Goal: Task Accomplishment & Management: Complete application form

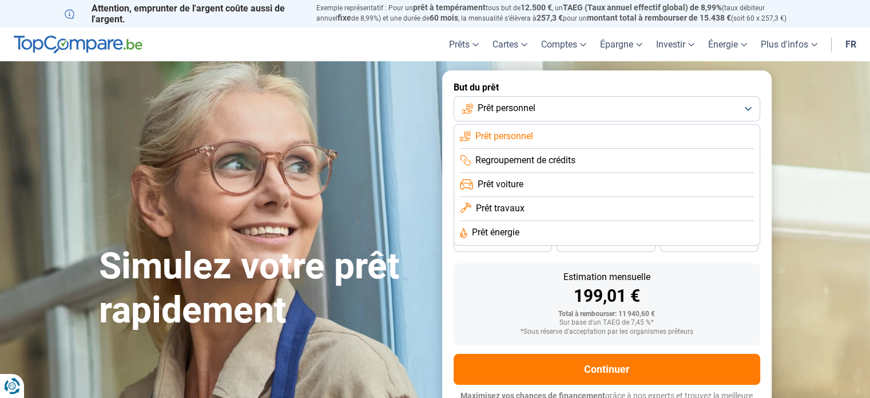
click at [754, 110] on button "Prêt personnel" at bounding box center [607, 108] width 307 height 25
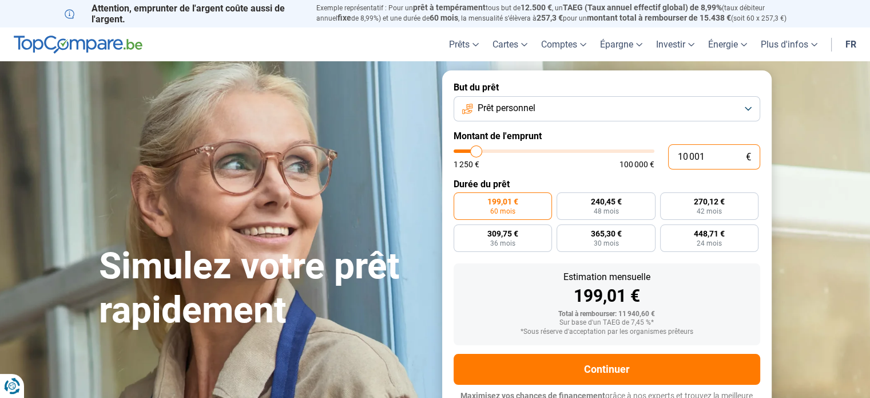
drag, startPoint x: 727, startPoint y: 157, endPoint x: 657, endPoint y: 153, distance: 69.9
click at [657, 153] on div "10 001 € 1 250 € 100 000 €" at bounding box center [607, 156] width 307 height 25
type input "2"
type input "1250"
type input "27"
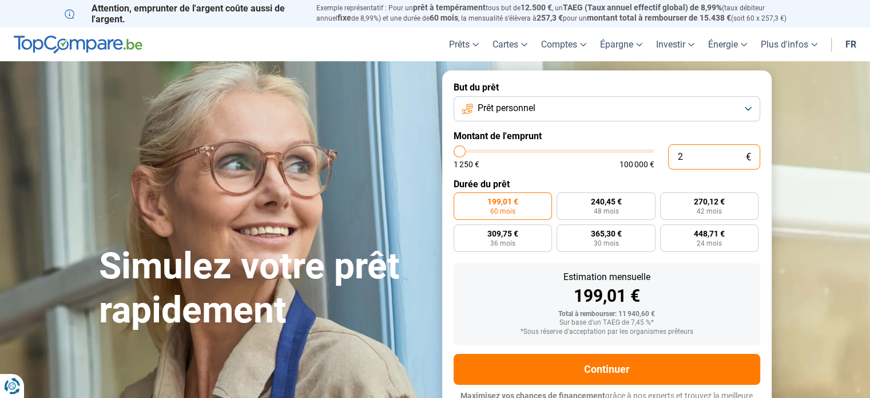
type input "1250"
type input "275"
type input "1250"
type input "2 750"
type input "2750"
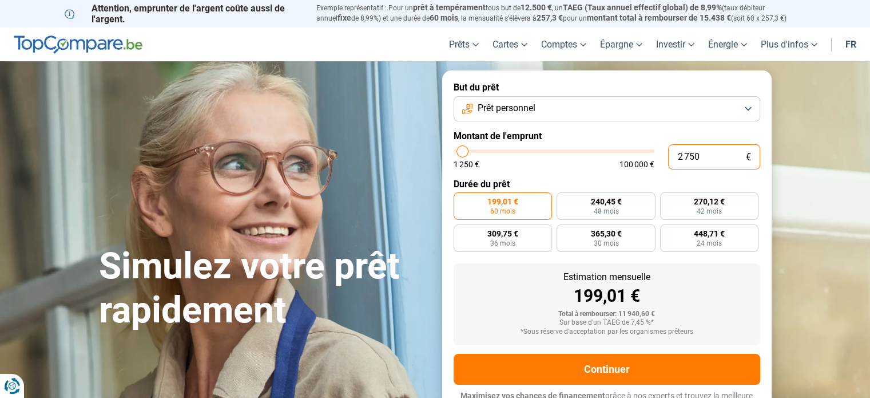
type input "27 500"
type input "27500"
radio input "false"
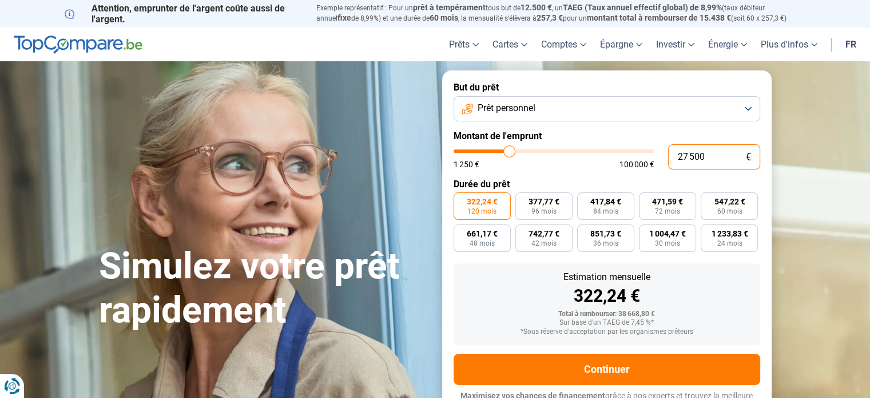
scroll to position [15, 0]
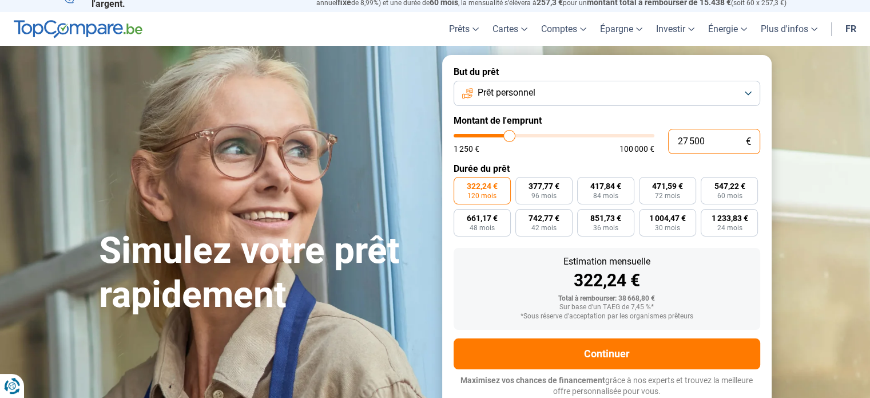
type input "27 500"
click at [808, 118] on section "Simulez votre prêt rapidement Simulez votre prêt rapidement But du prêt Prêt pe…" at bounding box center [435, 231] width 870 height 371
click at [489, 226] on span "48 mois" at bounding box center [482, 227] width 25 height 7
click at [461, 216] on input "661,17 € 48 mois" at bounding box center [457, 212] width 7 height 7
radio input "true"
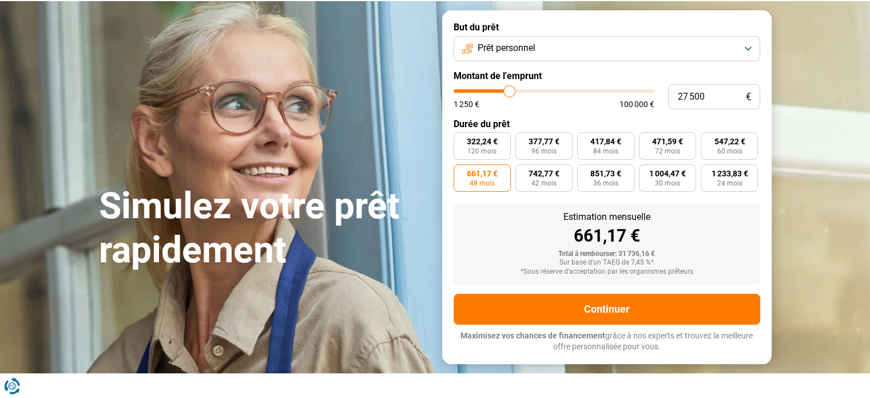
scroll to position [73, 0]
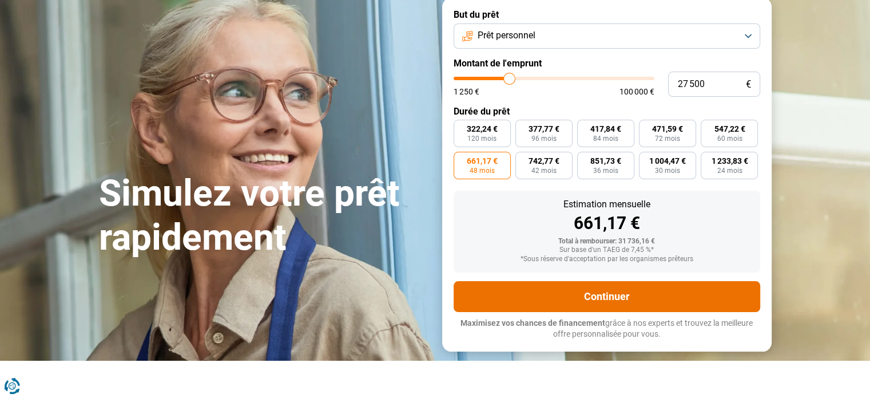
click at [607, 294] on button "Continuer" at bounding box center [607, 296] width 307 height 31
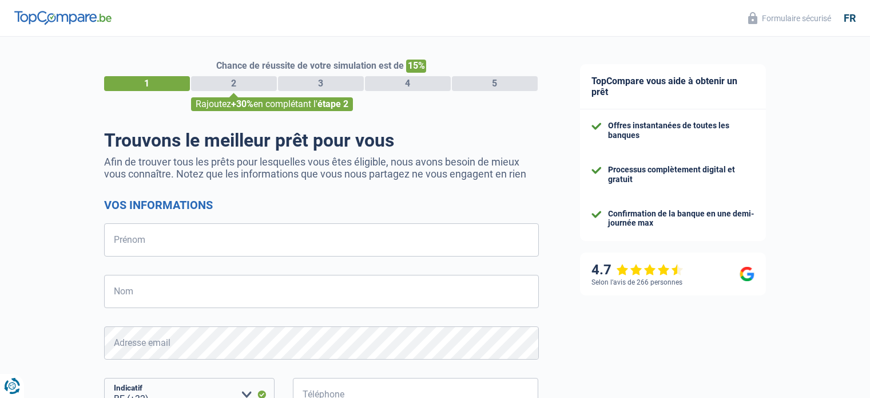
select select "32"
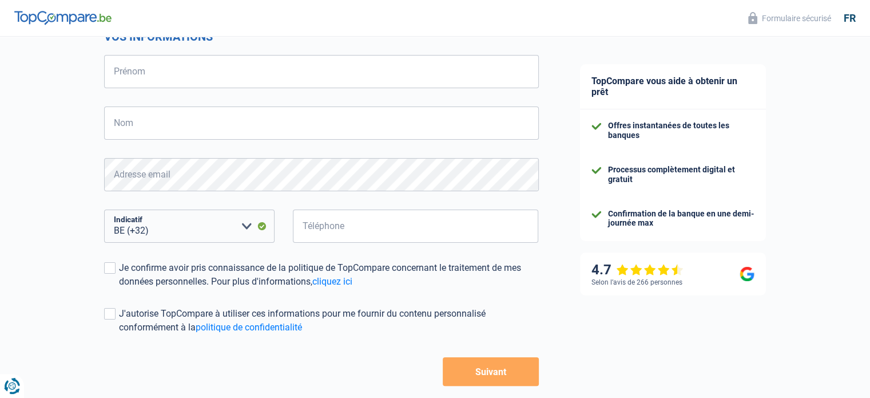
scroll to position [172, 0]
